Goal: Check status

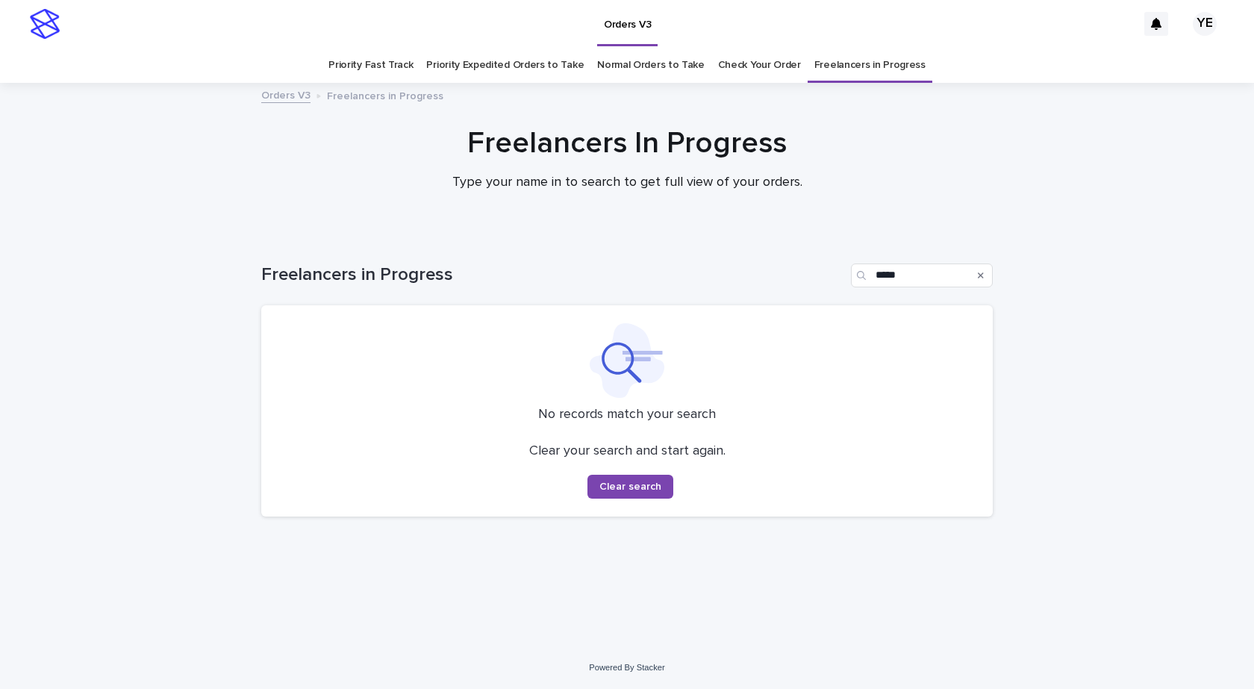
click at [157, 287] on div "Loading... Saving… Loading... Saving… Freelancers in Progress ***** No records …" at bounding box center [627, 440] width 1254 height 413
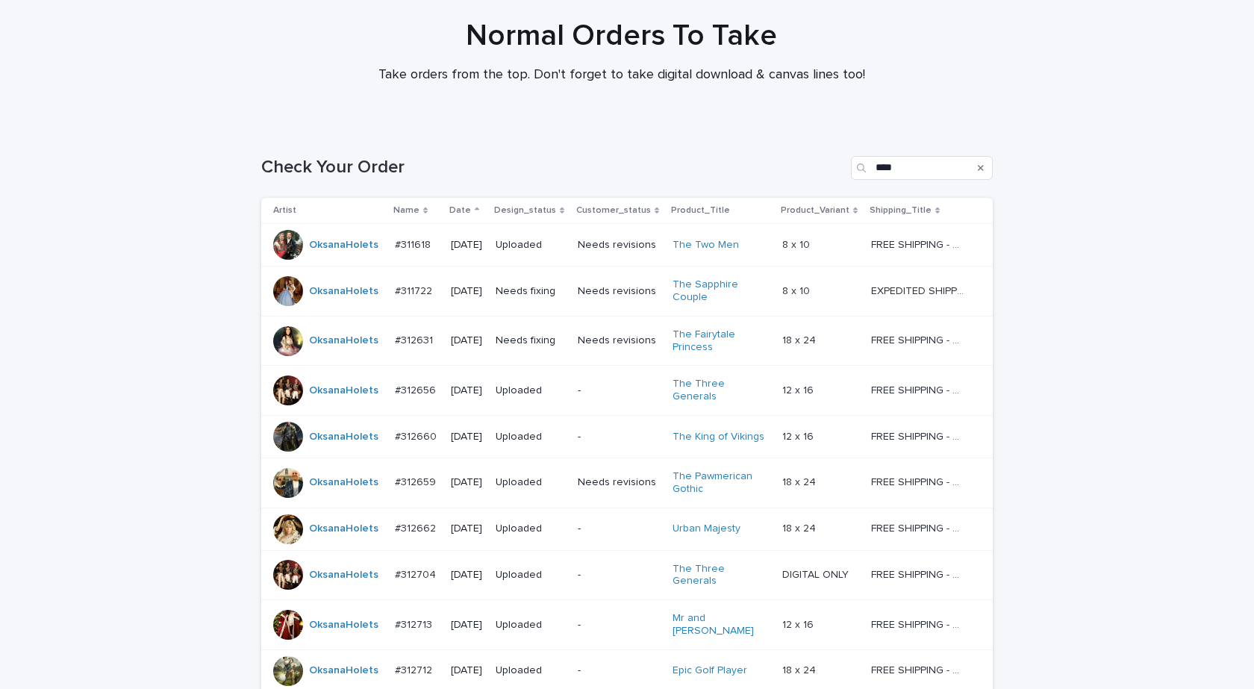
scroll to position [373, 0]
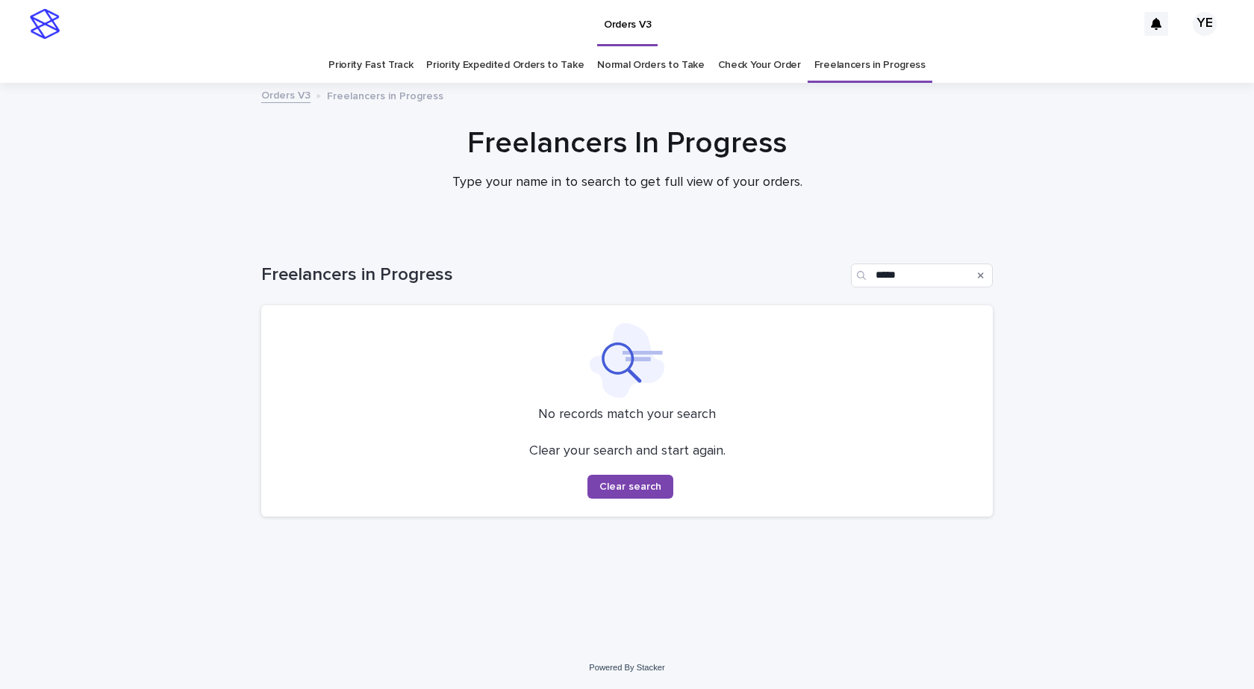
click at [133, 499] on div "Loading... Saving… Loading... Saving… Freelancers in Progress ***** No records …" at bounding box center [627, 440] width 1254 height 413
